Goal: Find specific page/section: Find specific page/section

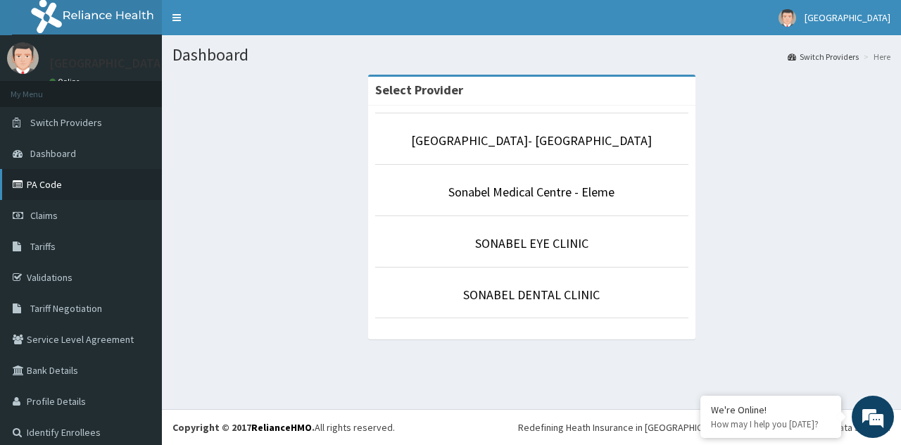
click at [54, 182] on link "PA Code" at bounding box center [81, 184] width 162 height 31
click at [439, 183] on p "Sonabel Medical Centre - Eleme" at bounding box center [531, 192] width 313 height 18
click at [493, 182] on li "Sonabel Medical Centre - Eleme" at bounding box center [531, 190] width 313 height 52
click at [471, 180] on li "Sonabel Medical Centre - Eleme" at bounding box center [531, 190] width 313 height 52
click at [552, 237] on link "SONABEL EYE CLINIC" at bounding box center [531, 243] width 113 height 16
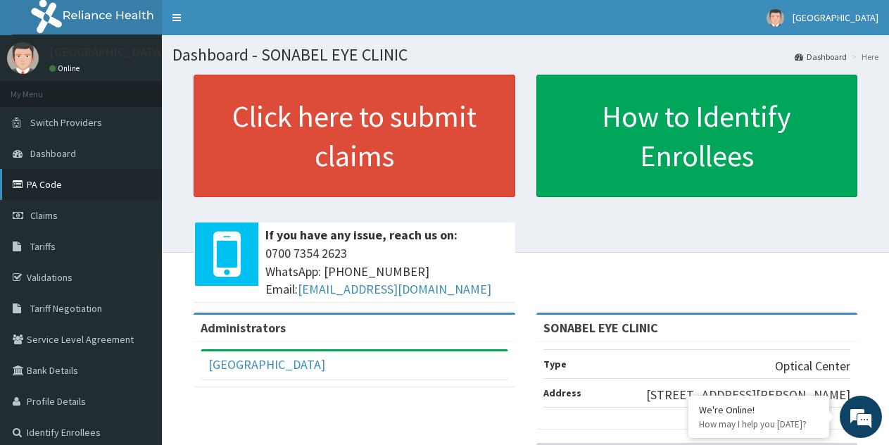
click at [58, 182] on link "PA Code" at bounding box center [81, 184] width 162 height 31
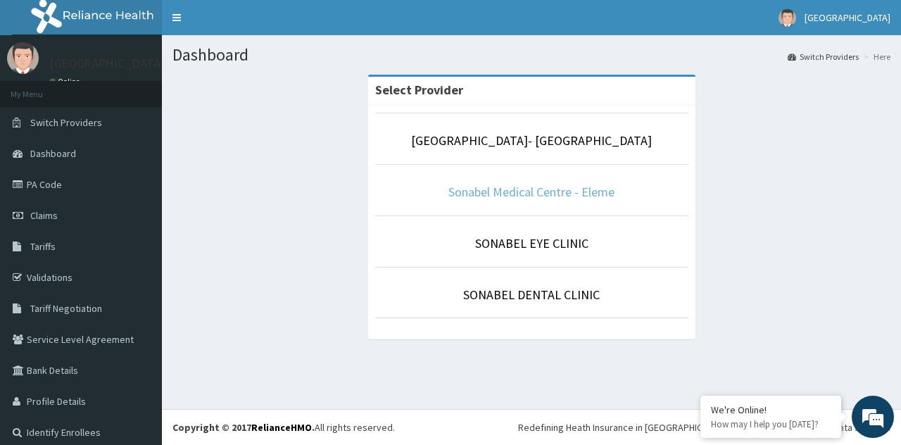
click at [499, 184] on link "Sonabel Medical Centre - Eleme" at bounding box center [531, 192] width 166 height 16
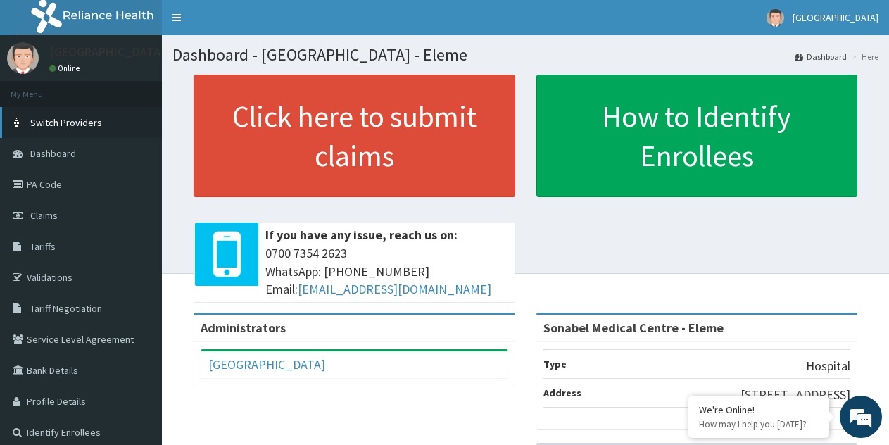
click at [80, 125] on span "Switch Providers" at bounding box center [66, 122] width 72 height 13
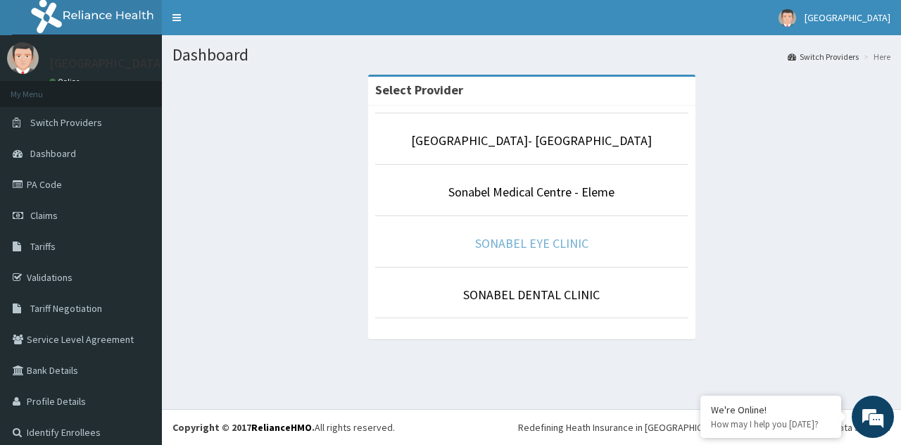
click at [491, 236] on link "SONABEL EYE CLINIC" at bounding box center [531, 243] width 113 height 16
click at [527, 241] on link "SONABEL EYE CLINIC" at bounding box center [531, 243] width 113 height 16
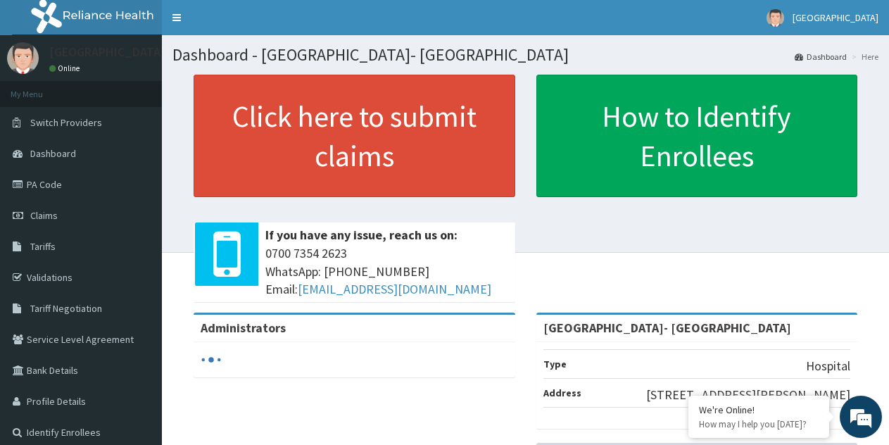
click at [103, 191] on link "PA Code" at bounding box center [81, 184] width 162 height 31
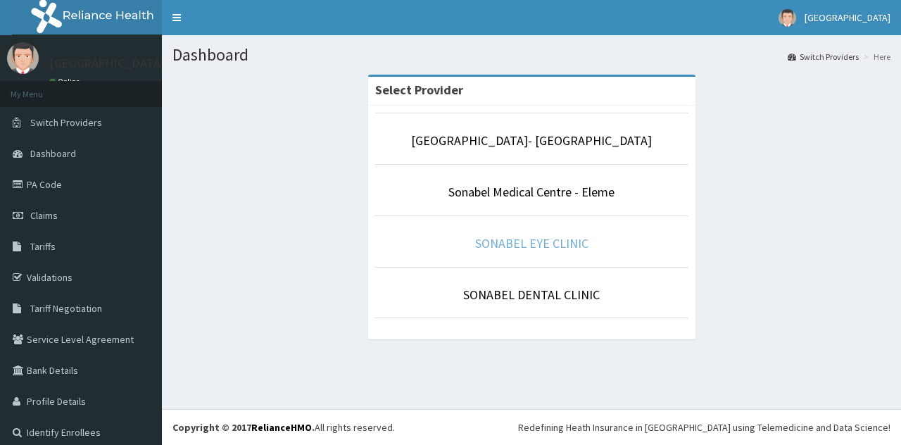
click at [514, 237] on link "SONABEL EYE CLINIC" at bounding box center [531, 243] width 113 height 16
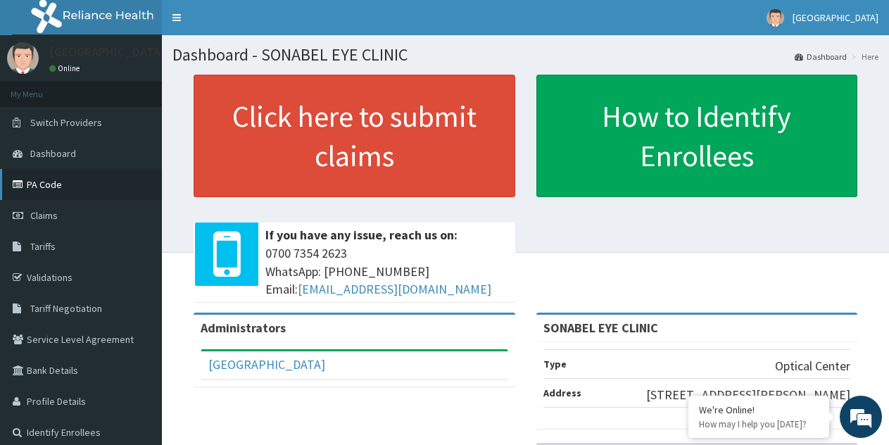
click at [60, 187] on link "PA Code" at bounding box center [81, 184] width 162 height 31
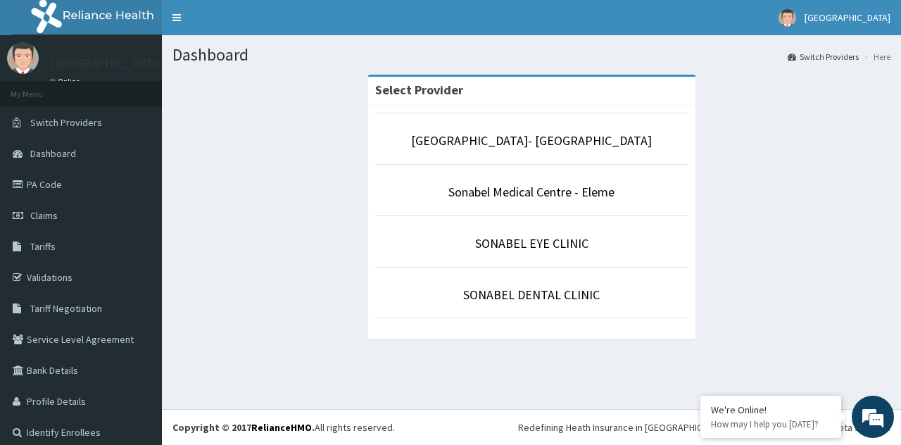
click at [480, 156] on li "[GEOGRAPHIC_DATA]- [GEOGRAPHIC_DATA]" at bounding box center [531, 139] width 313 height 52
click at [471, 149] on link "[GEOGRAPHIC_DATA]- [GEOGRAPHIC_DATA]" at bounding box center [531, 140] width 241 height 16
drag, startPoint x: 0, startPoint y: 0, endPoint x: 520, endPoint y: 239, distance: 571.8
click at [520, 239] on link "SONABEL EYE CLINIC" at bounding box center [531, 243] width 113 height 16
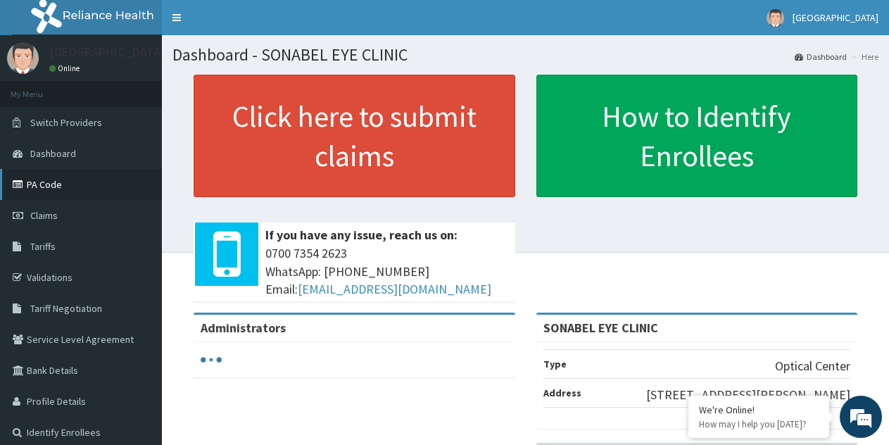
click at [78, 191] on link "PA Code" at bounding box center [81, 184] width 162 height 31
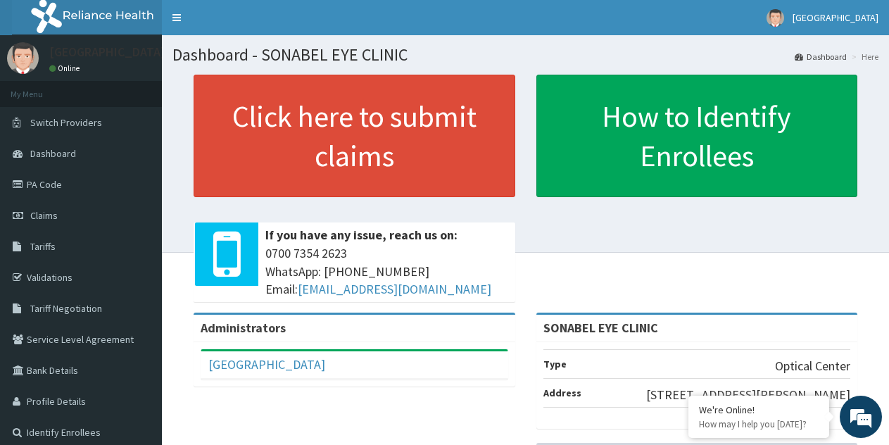
drag, startPoint x: 0, startPoint y: 0, endPoint x: 70, endPoint y: 12, distance: 70.7
click at [683, 249] on div "Click here to submit claims If you have any issue, reach us on: 0700 7354 2623 …" at bounding box center [525, 194] width 706 height 238
click at [72, 123] on span "Switch Providers" at bounding box center [66, 122] width 72 height 13
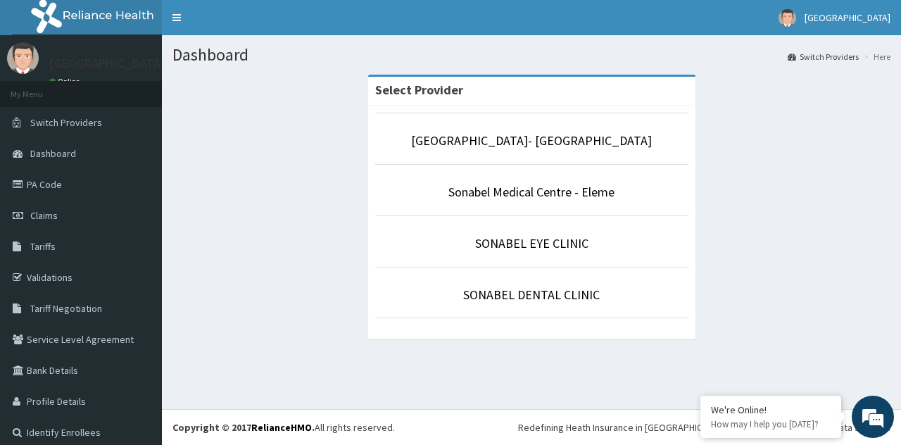
click at [522, 150] on p "[GEOGRAPHIC_DATA]- [GEOGRAPHIC_DATA]" at bounding box center [531, 141] width 313 height 18
click at [69, 178] on link "PA Code" at bounding box center [81, 184] width 162 height 31
click at [51, 176] on link "PA Code" at bounding box center [81, 184] width 162 height 31
click at [536, 139] on link "[GEOGRAPHIC_DATA]- [GEOGRAPHIC_DATA]" at bounding box center [531, 140] width 241 height 16
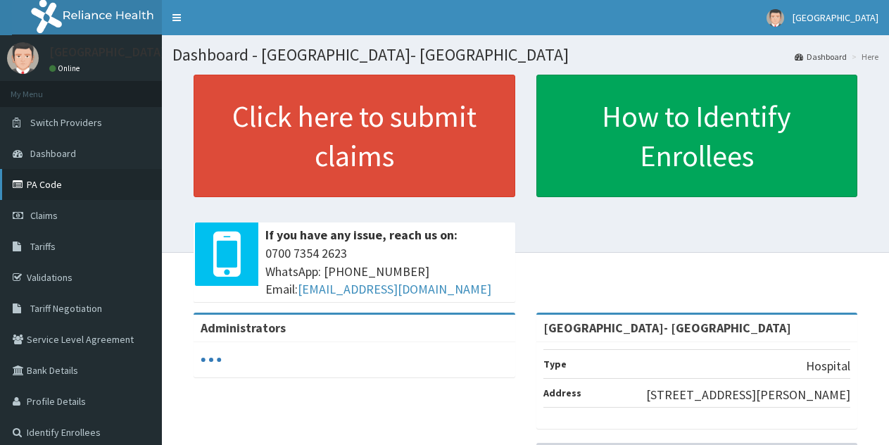
click at [57, 189] on link "PA Code" at bounding box center [81, 184] width 162 height 31
